Goal: Transaction & Acquisition: Book appointment/travel/reservation

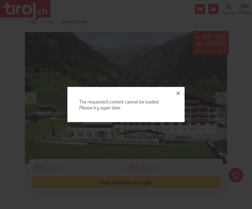
scroll to position [107, 0]
click at [180, 97] on icon "button" at bounding box center [178, 93] width 7 height 7
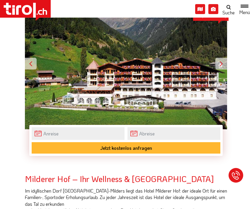
scroll to position [140, 0]
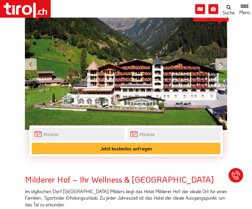
click at [221, 64] on div at bounding box center [222, 64] width 12 height 12
